Goal: Navigation & Orientation: Find specific page/section

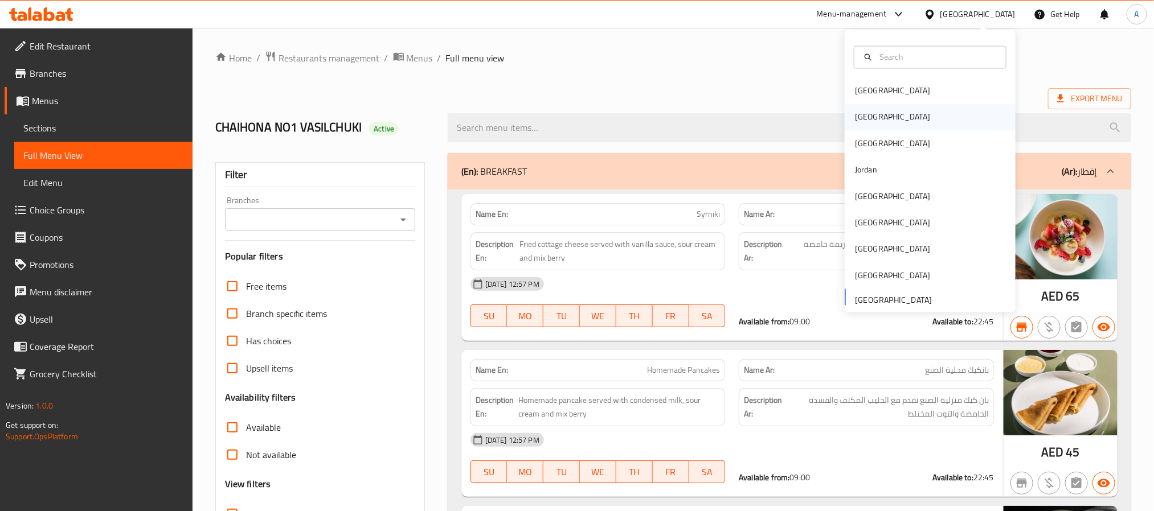
click at [859, 118] on div "[GEOGRAPHIC_DATA]" at bounding box center [892, 117] width 75 height 13
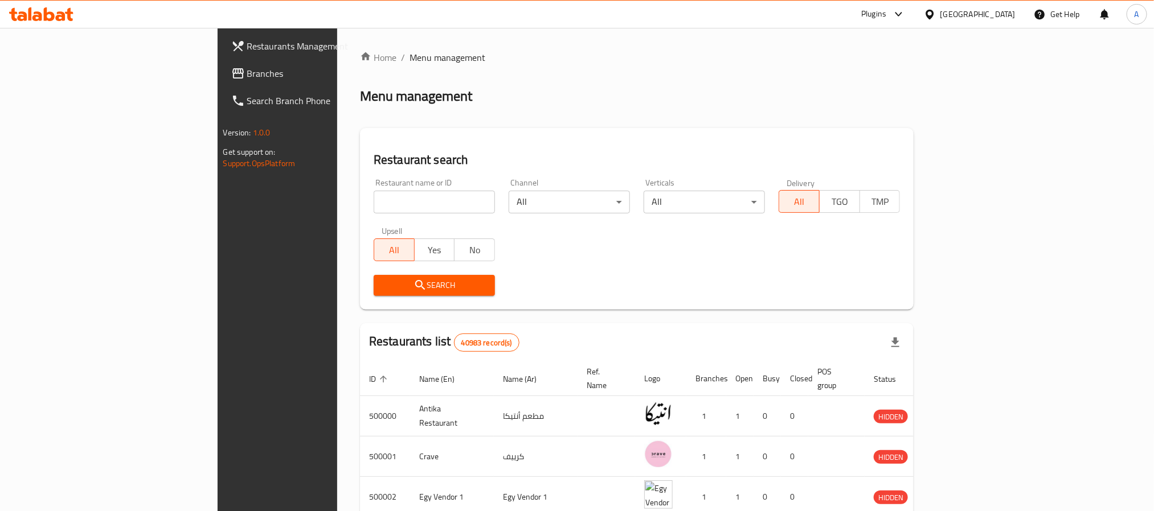
click at [374, 197] on input "search" at bounding box center [434, 202] width 121 height 23
paste input "645835"
type input "645835"
click button "Search" at bounding box center [434, 285] width 121 height 21
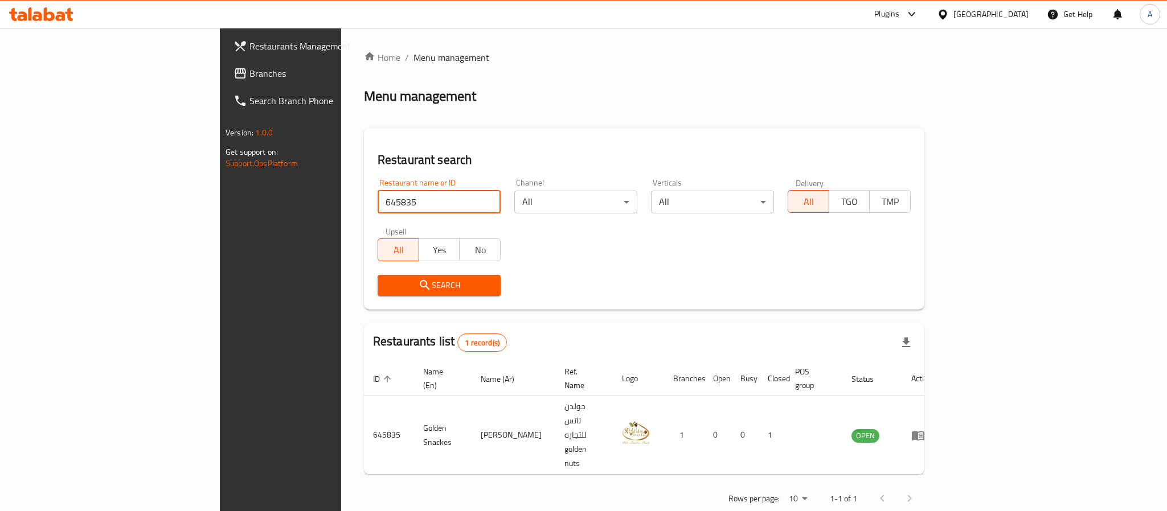
click at [249, 46] on span "Restaurants Management" at bounding box center [327, 46] width 156 height 14
